Goal: Information Seeking & Learning: Learn about a topic

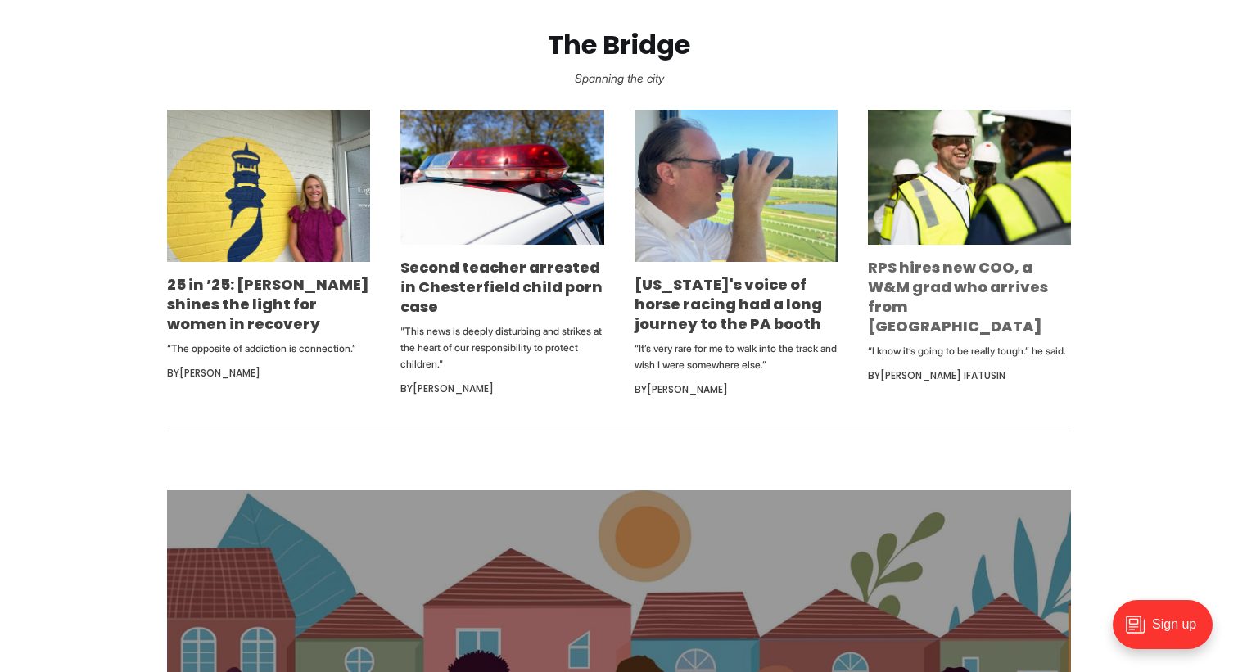
scroll to position [1017, 0]
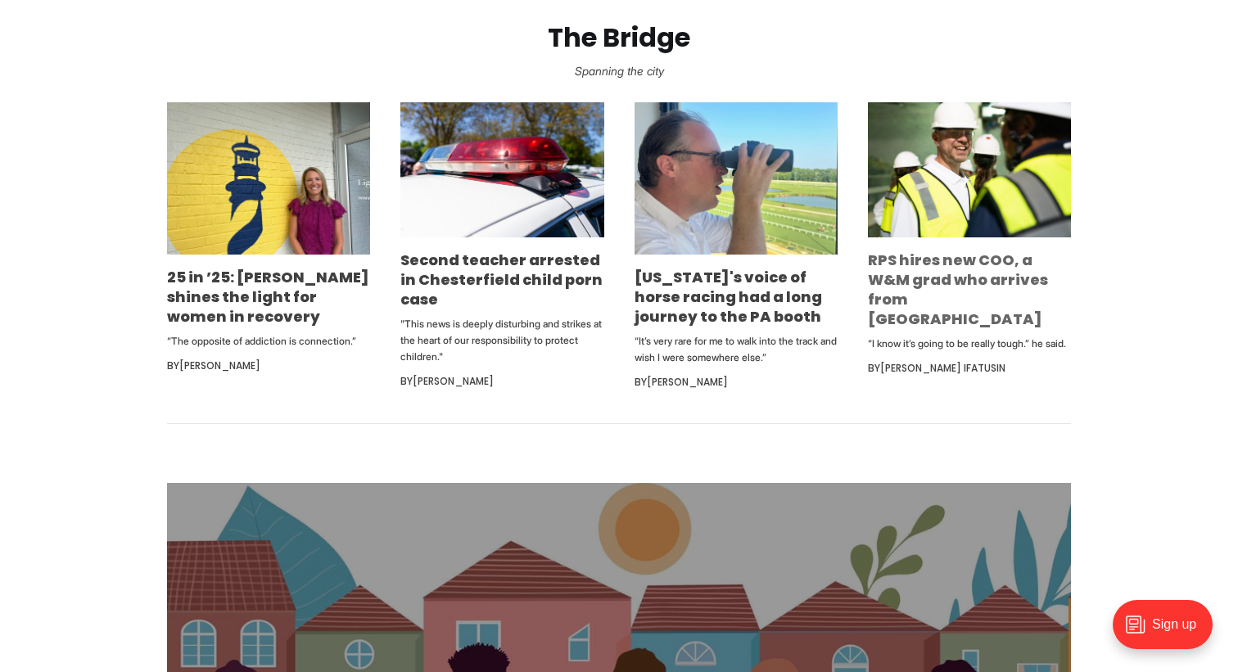
click at [880, 266] on link "RPS hires new COO, a W&M grad who arrives from [GEOGRAPHIC_DATA]" at bounding box center [958, 289] width 180 height 79
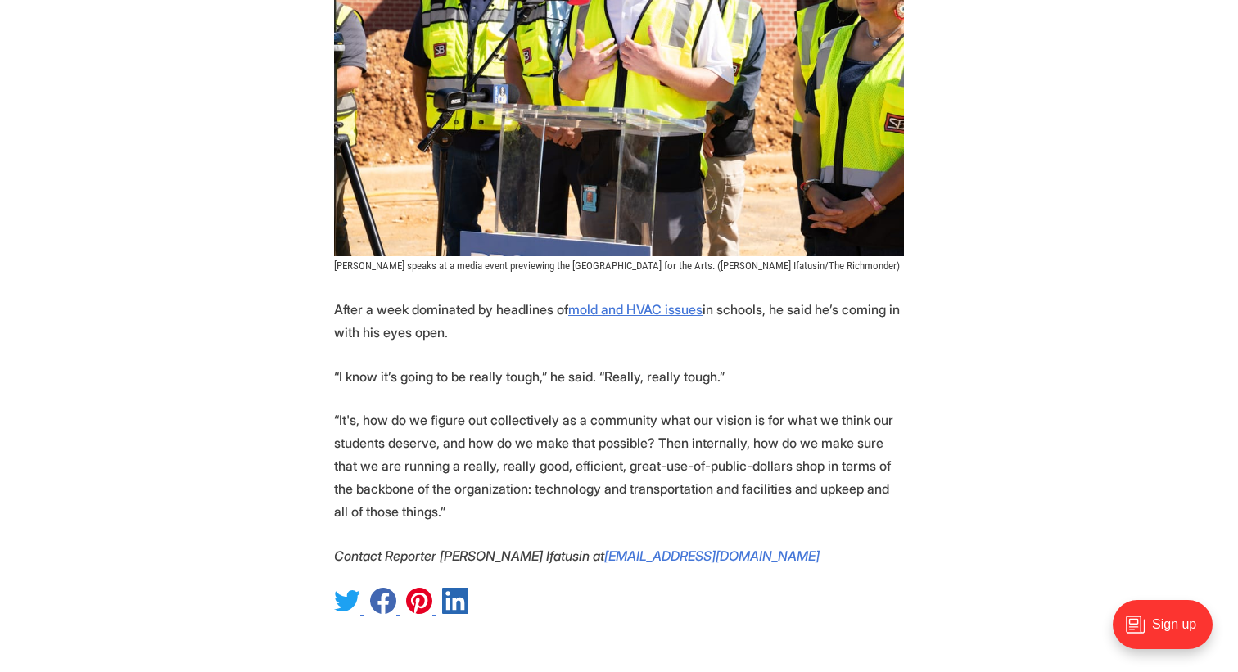
scroll to position [2061, 0]
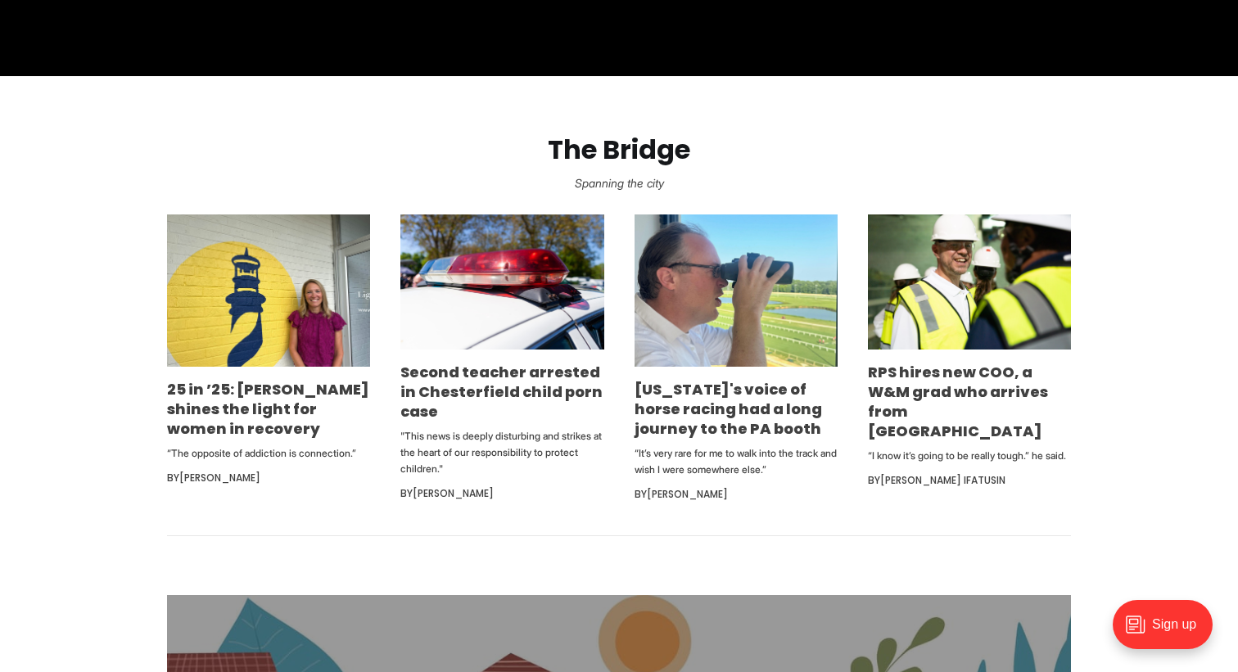
scroll to position [1011, 0]
